Goal: Task Accomplishment & Management: Complete application form

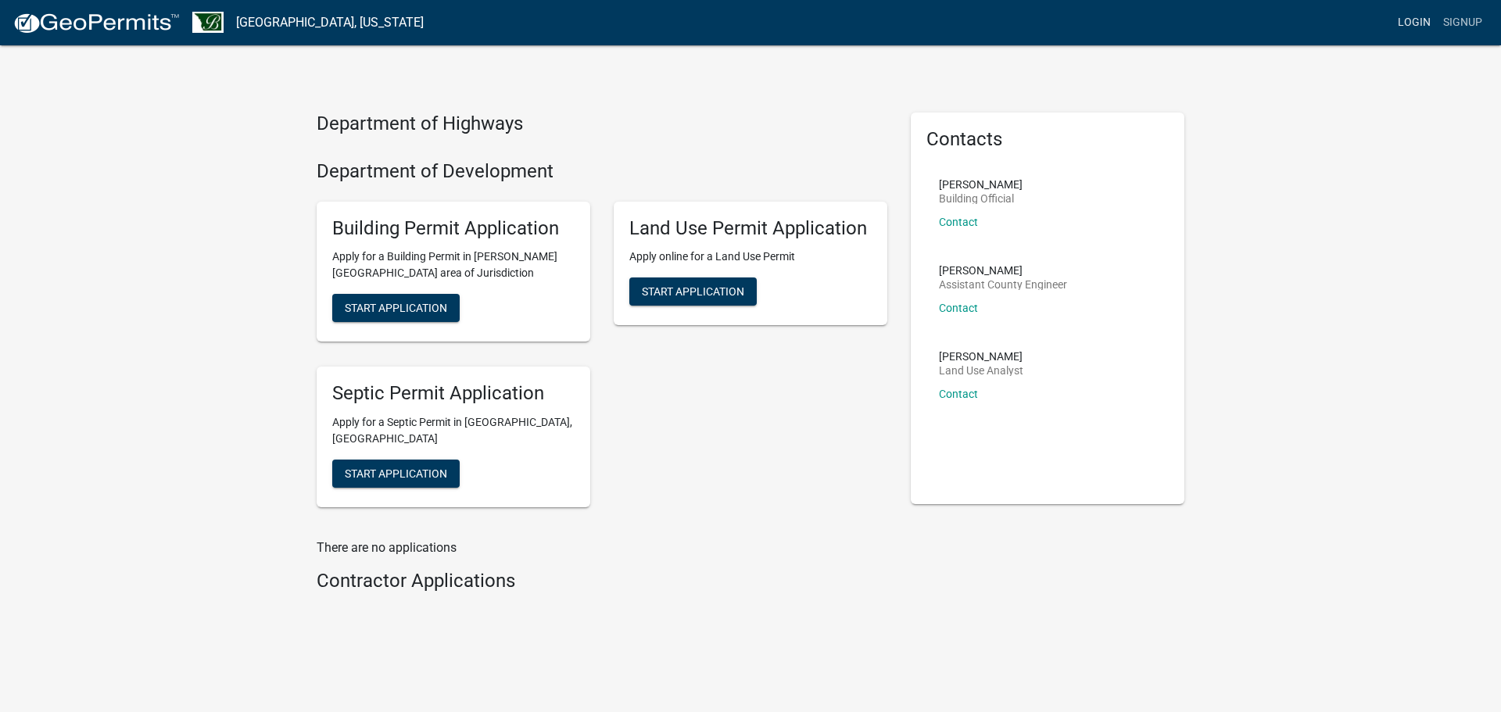
click at [1416, 20] on link "Login" at bounding box center [1413, 23] width 45 height 30
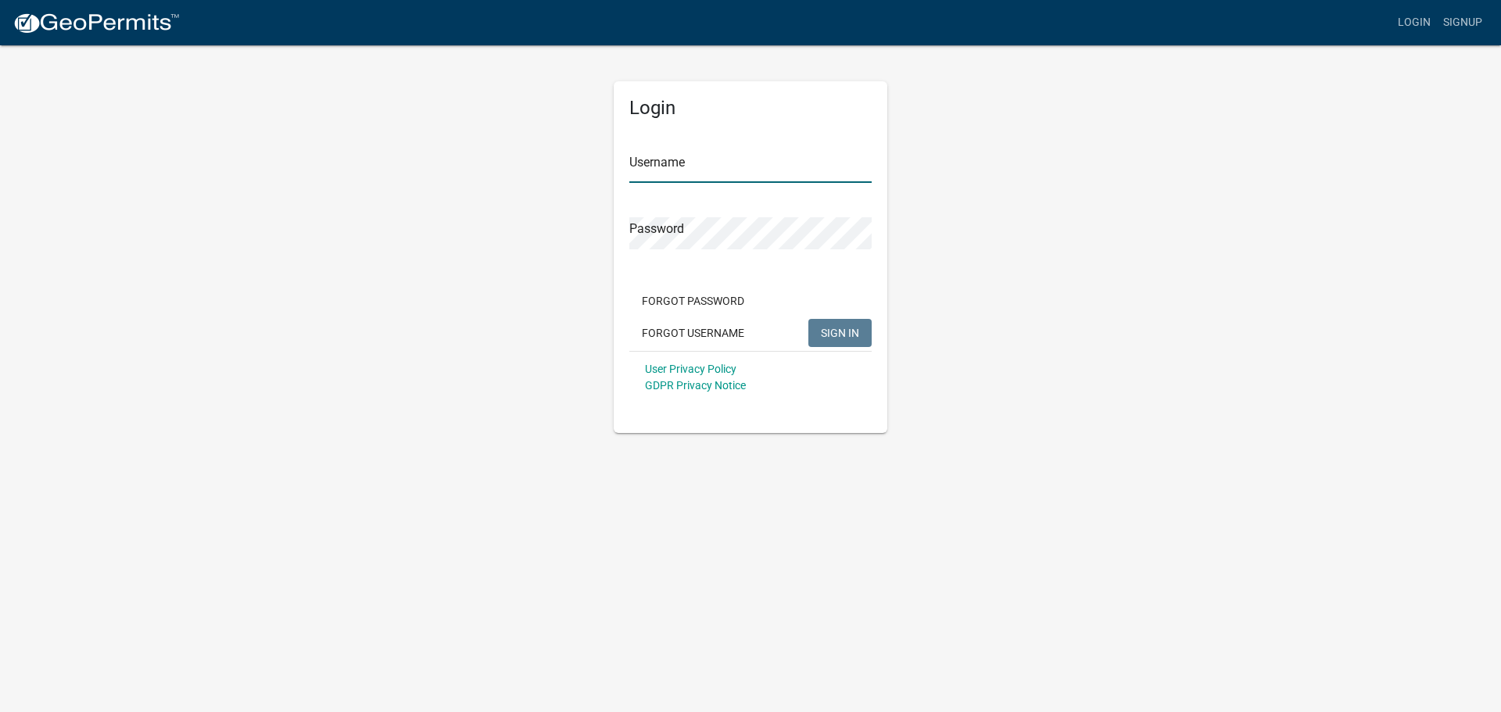
type input "Crew2"
click at [847, 324] on button "SIGN IN" at bounding box center [839, 333] width 63 height 28
type input "Crew2"
click at [846, 325] on button "SIGN IN" at bounding box center [839, 333] width 63 height 28
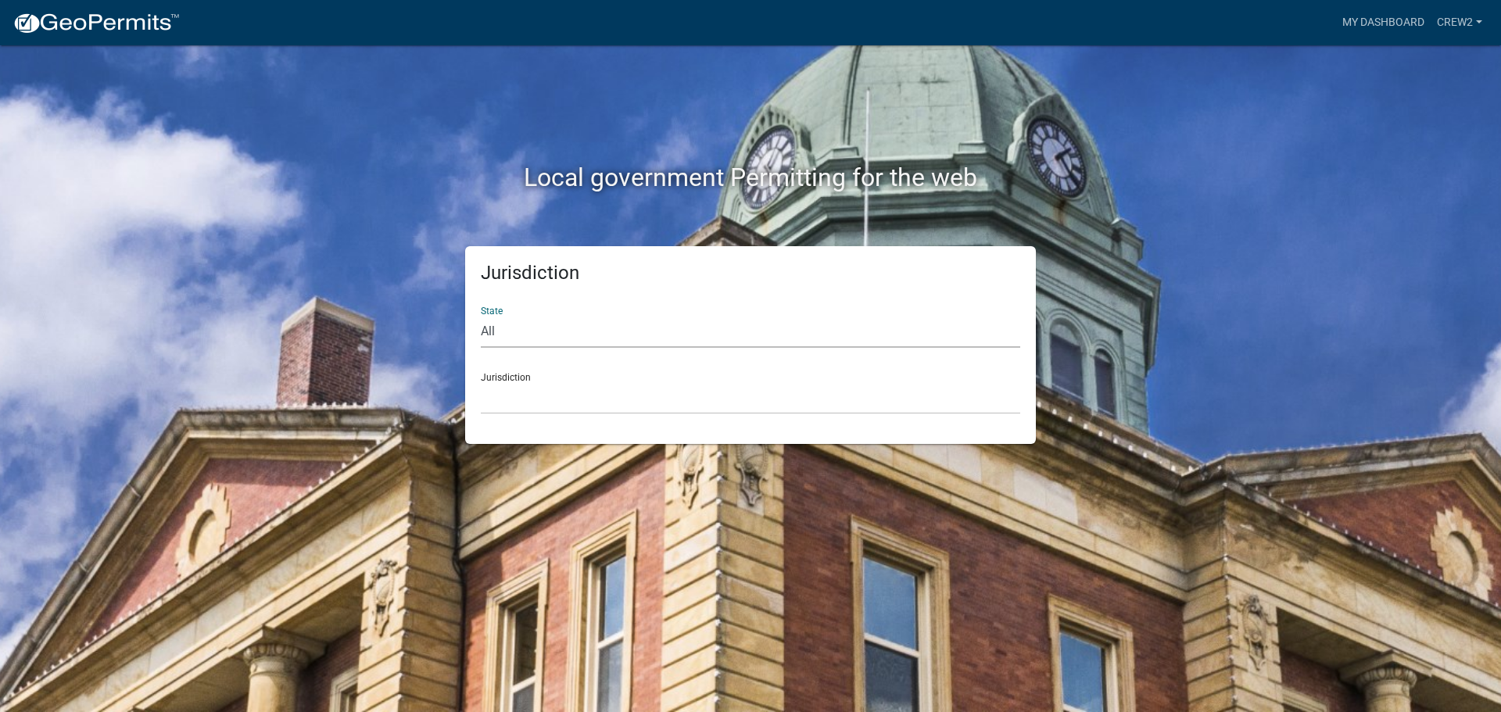
click at [846, 326] on select "All [US_STATE] [US_STATE] [US_STATE] [US_STATE] [US_STATE] [US_STATE] [US_STATE…" at bounding box center [750, 332] width 539 height 32
click at [839, 294] on div "State All [US_STATE] [US_STATE] [US_STATE] [US_STATE] [US_STATE] [US_STATE] [US…" at bounding box center [750, 321] width 539 height 54
click at [638, 327] on select "All [US_STATE] [US_STATE] [US_STATE] [US_STATE] [US_STATE] [US_STATE] [US_STATE…" at bounding box center [750, 332] width 539 height 32
select select "[US_STATE]"
click at [481, 316] on select "All [US_STATE] [US_STATE] [US_STATE] [US_STATE] [US_STATE] [US_STATE] [US_STATE…" at bounding box center [750, 332] width 539 height 32
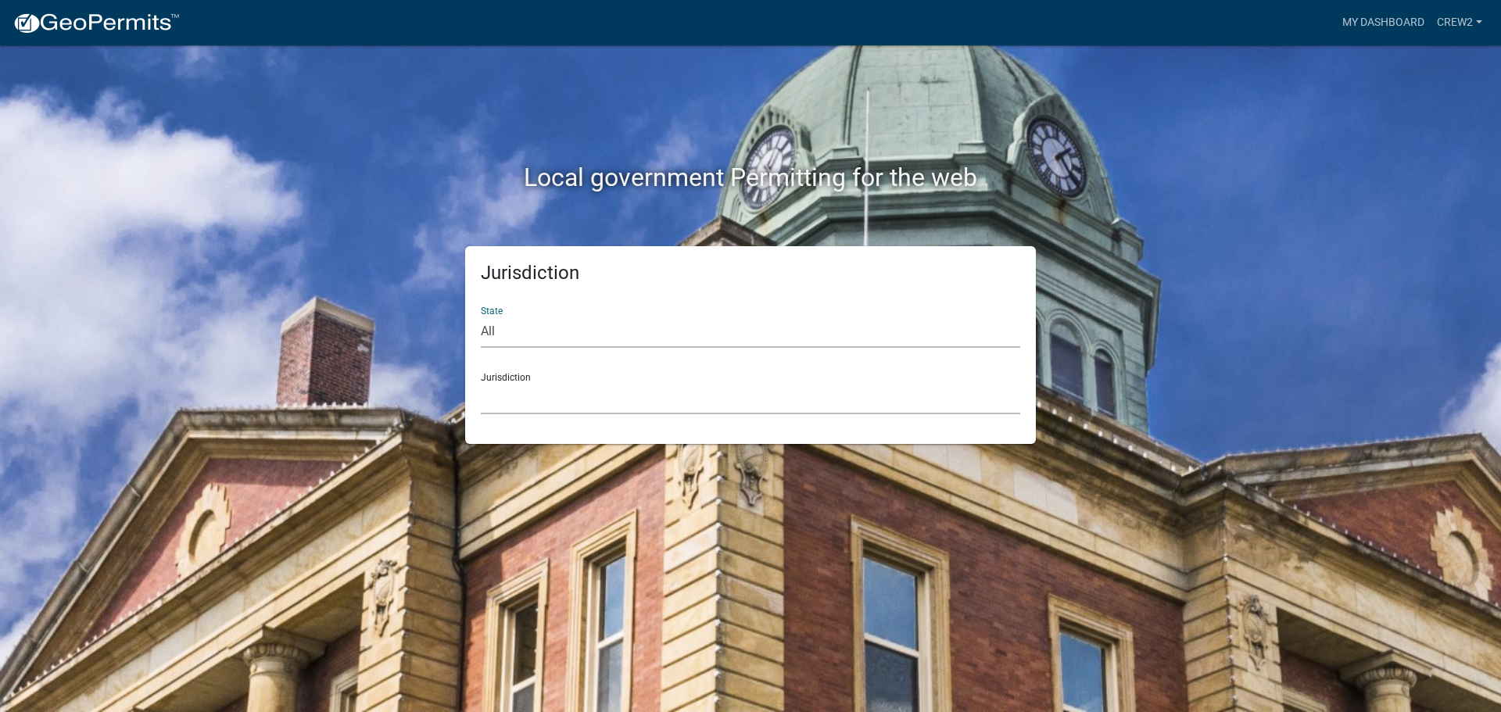
click at [638, 397] on select "[GEOGRAPHIC_DATA], [US_STATE] [GEOGRAPHIC_DATA], [US_STATE] [GEOGRAPHIC_DATA], …" at bounding box center [750, 398] width 539 height 32
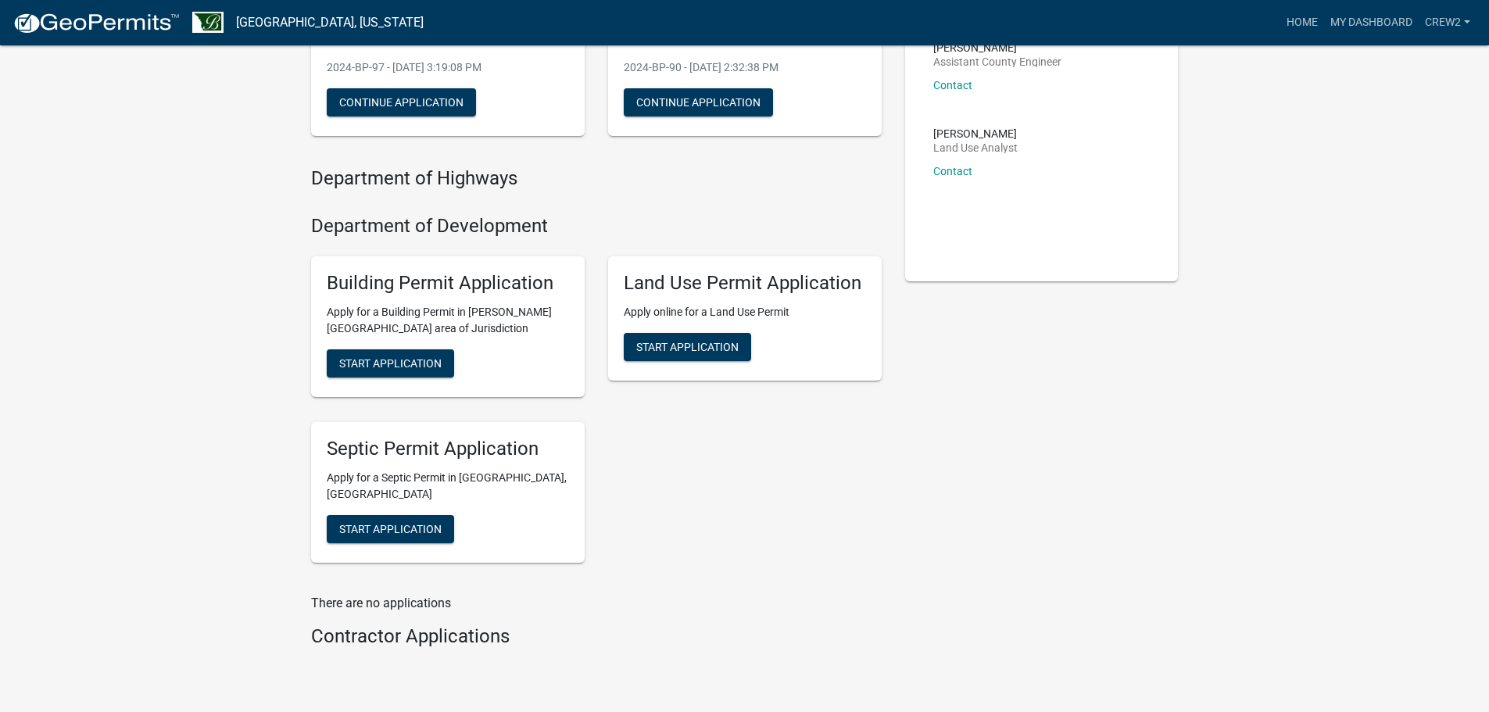
scroll to position [270, 0]
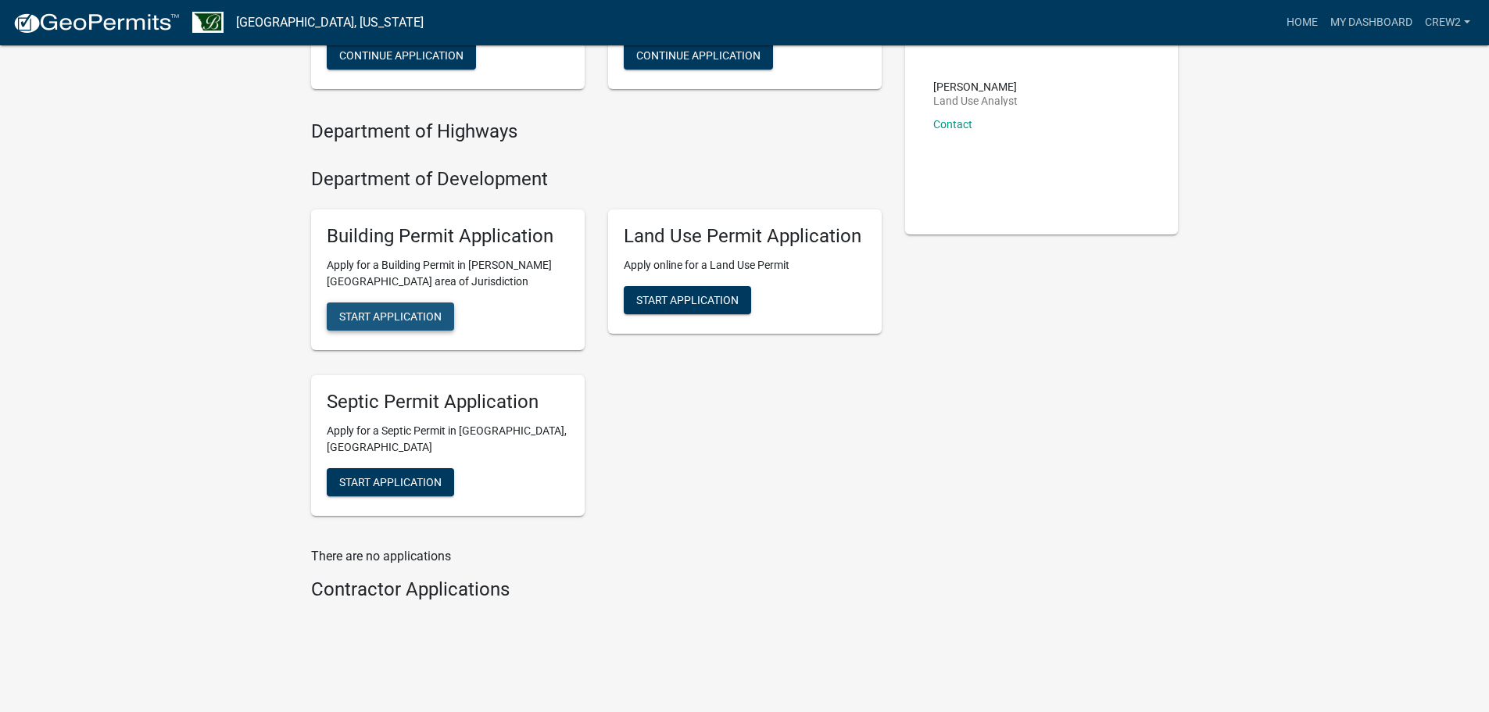
click at [426, 310] on span "Start Application" at bounding box center [390, 316] width 102 height 13
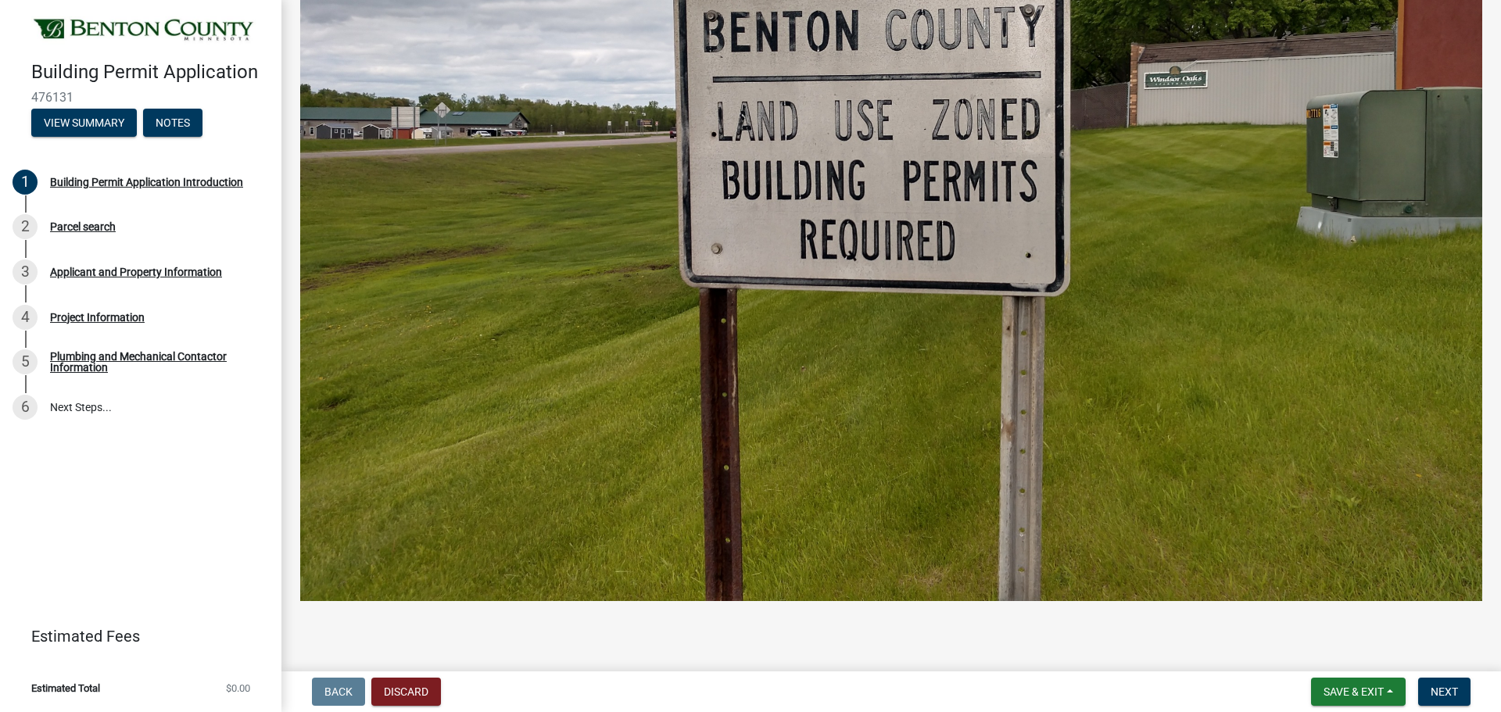
scroll to position [704, 0]
click at [1448, 686] on span "Next" at bounding box center [1444, 692] width 27 height 13
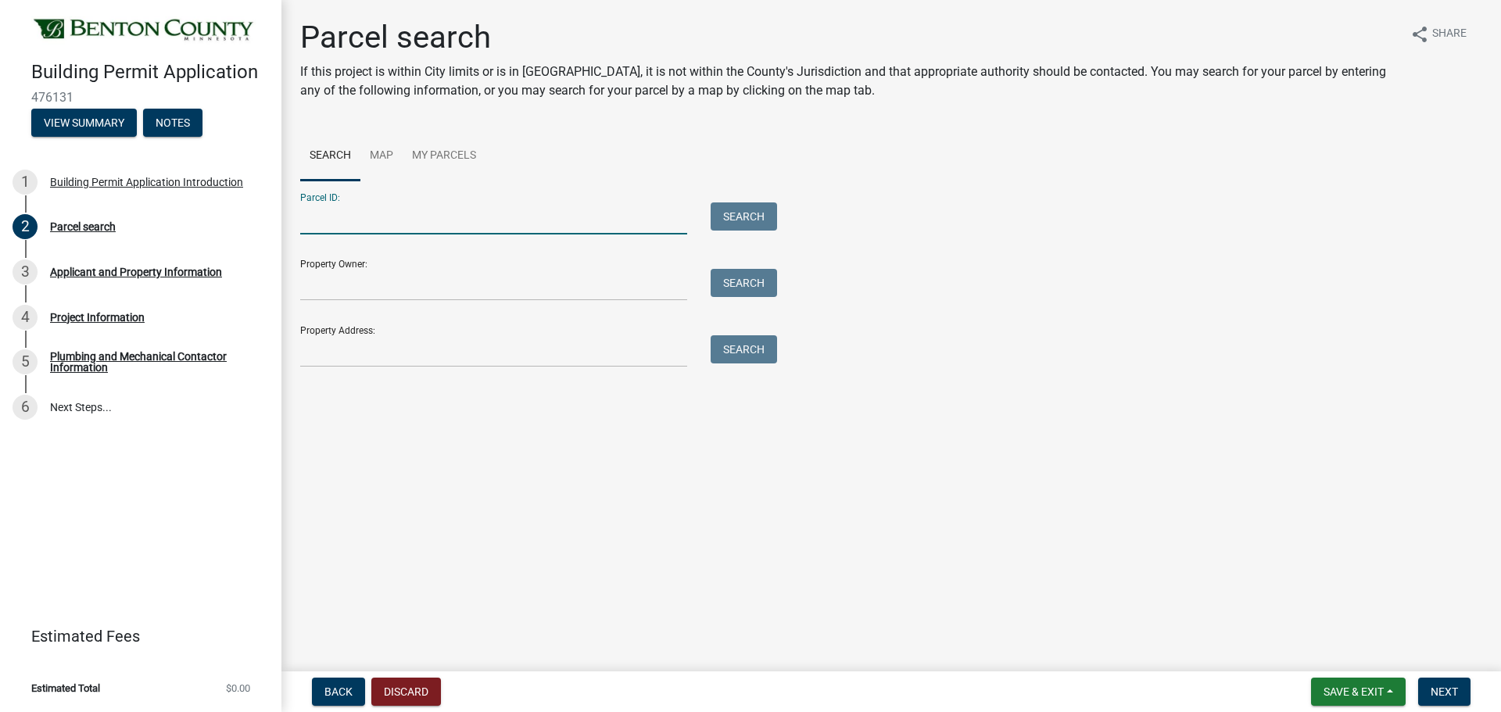
click at [338, 217] on input "Parcel ID:" at bounding box center [493, 218] width 387 height 32
paste input "R 01.00446.00"
type input "R 01.00446.00"
click at [743, 216] on button "Search" at bounding box center [744, 216] width 66 height 28
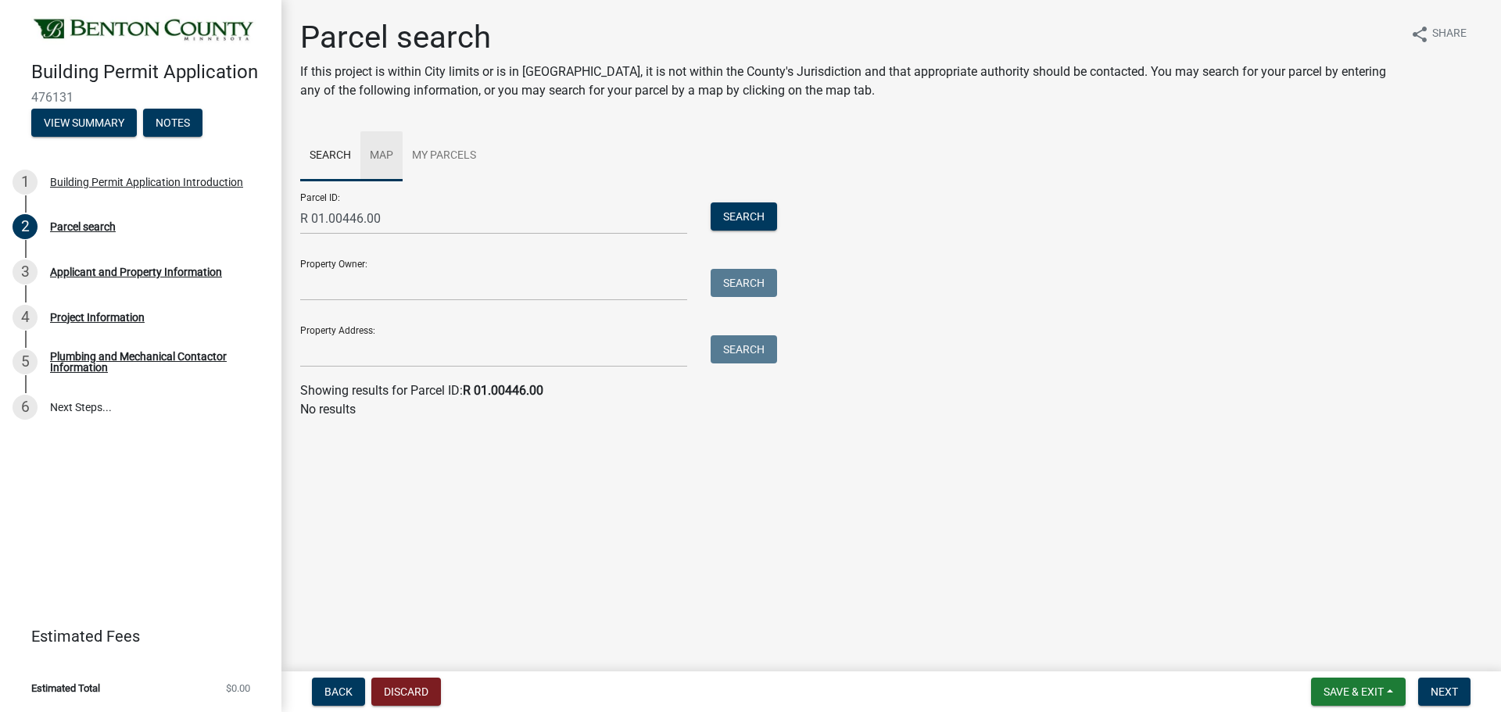
click at [381, 152] on link "Map" at bounding box center [381, 156] width 42 height 50
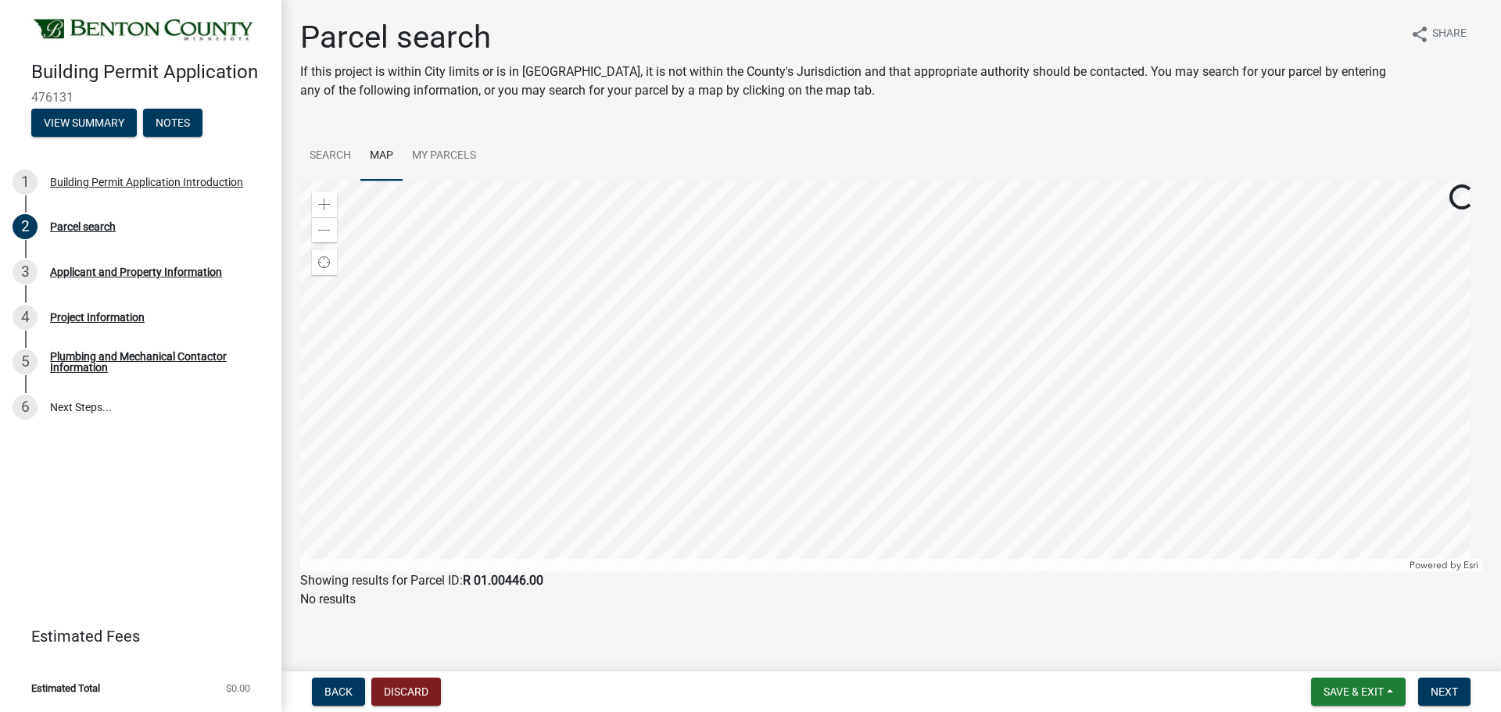
click at [384, 151] on link "Map" at bounding box center [381, 156] width 42 height 50
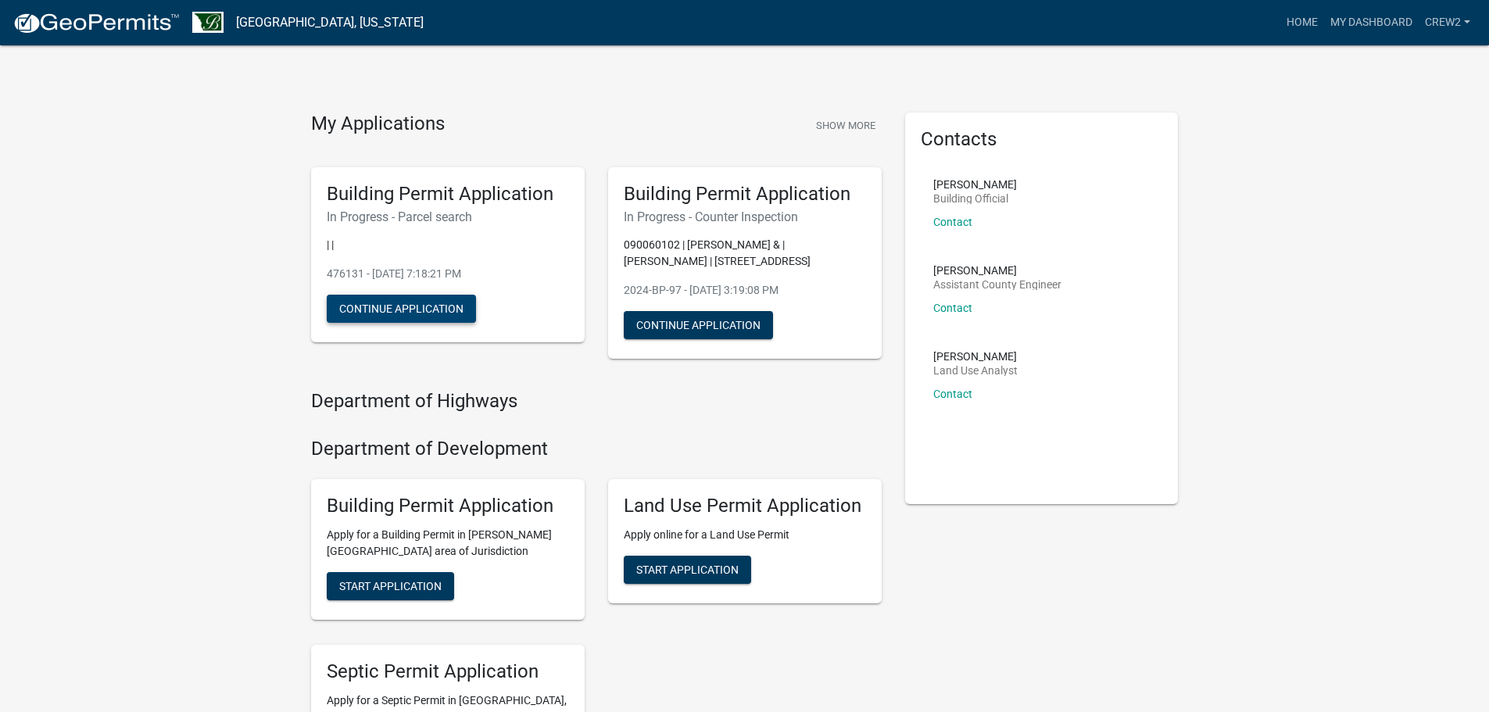
click at [411, 306] on button "Continue Application" at bounding box center [401, 309] width 149 height 28
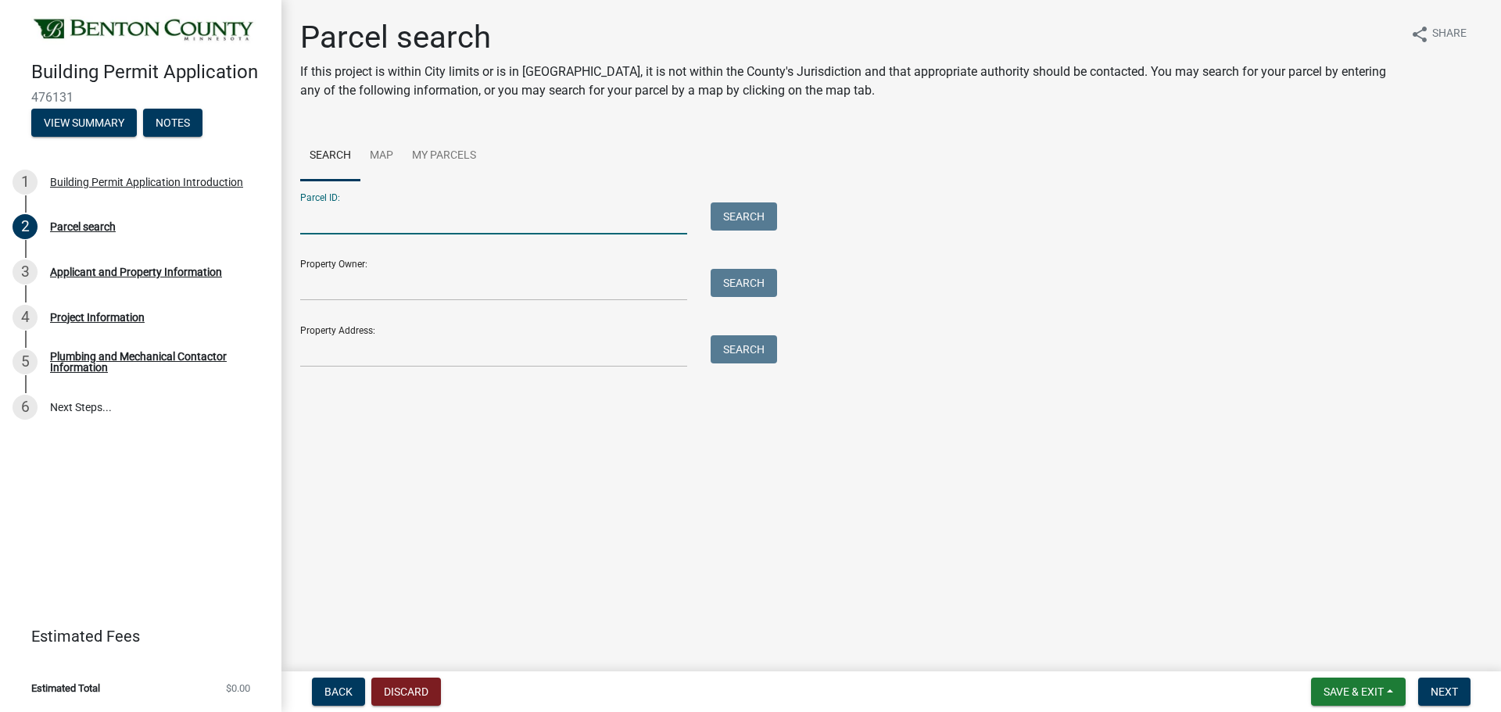
click at [329, 213] on input "Parcel ID:" at bounding box center [493, 218] width 387 height 32
paste input "R 01.00446.00"
type input "R 01.00446.00"
click at [733, 217] on button "Search" at bounding box center [744, 216] width 66 height 28
